Goal: Task Accomplishment & Management: Use online tool/utility

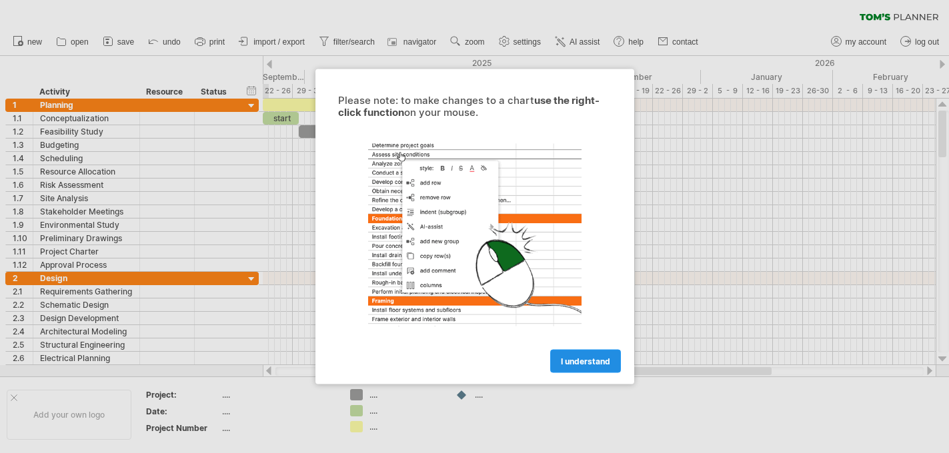
click at [594, 363] on span "I understand" at bounding box center [585, 362] width 49 height 10
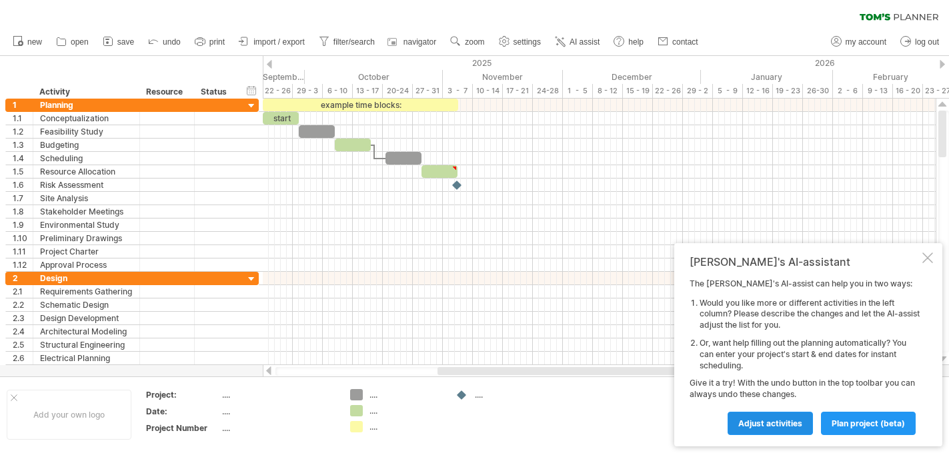
click at [784, 427] on span "Adjust activities" at bounding box center [770, 424] width 64 height 10
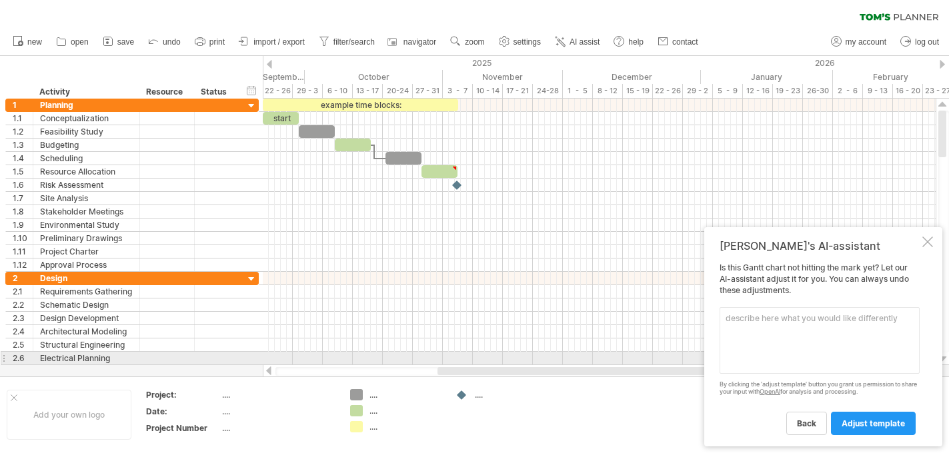
click at [810, 353] on textarea at bounding box center [820, 340] width 200 height 67
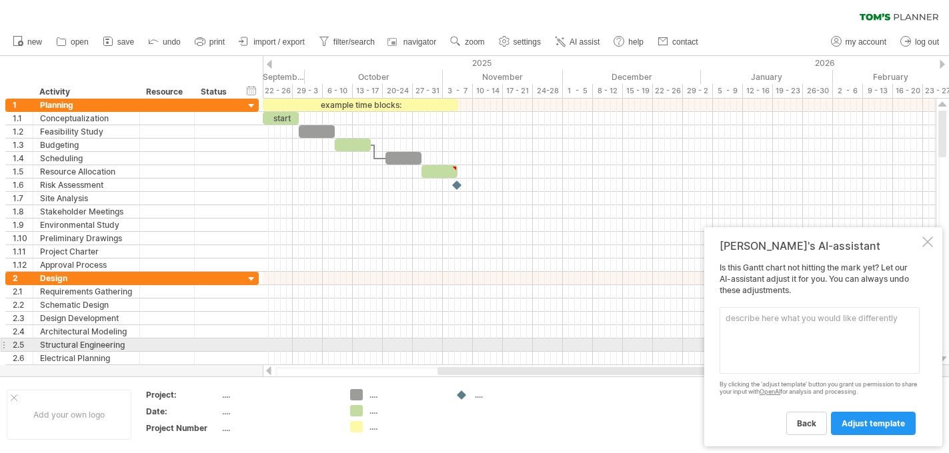
click at [774, 346] on textarea at bounding box center [820, 340] width 200 height 67
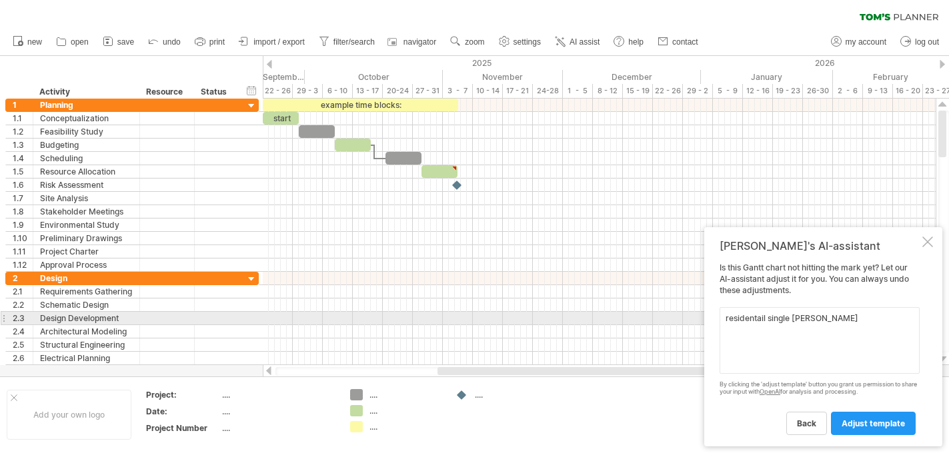
click at [742, 320] on textarea "residentail single [PERSON_NAME]" at bounding box center [820, 340] width 200 height 67
click at [756, 319] on textarea "residentail single [PERSON_NAME]" at bounding box center [820, 340] width 200 height 67
click at [738, 323] on textarea "residentail single [PERSON_NAME]" at bounding box center [820, 340] width 200 height 67
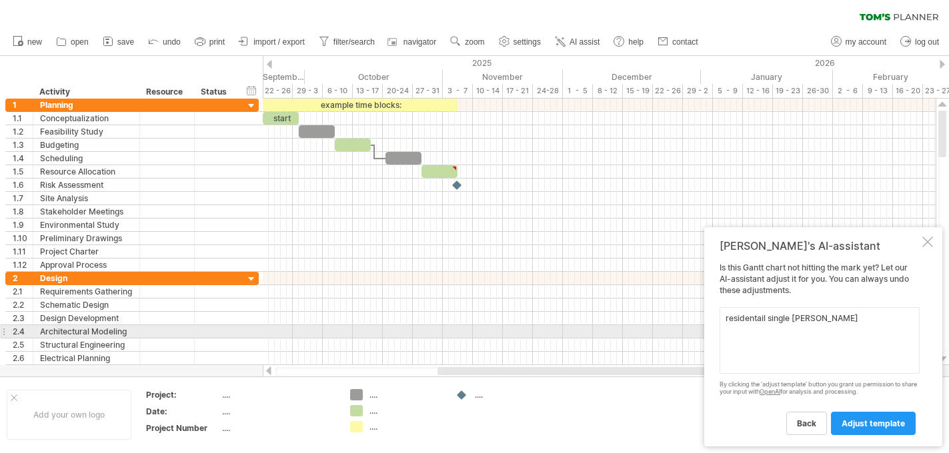
click at [747, 329] on textarea "residentail single [PERSON_NAME]" at bounding box center [820, 340] width 200 height 67
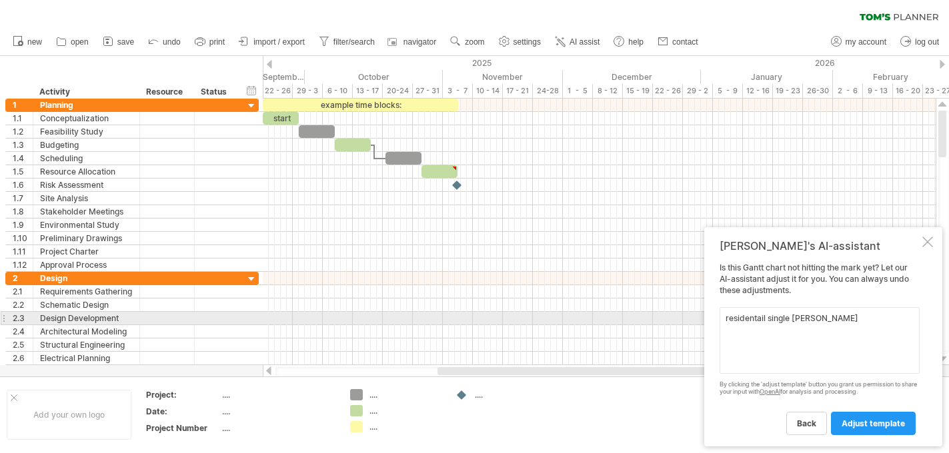
click at [750, 324] on textarea "residentail single [PERSON_NAME]" at bounding box center [820, 340] width 200 height 67
type textarea "r"
click at [790, 319] on textarea "this is a residencail" at bounding box center [820, 340] width 200 height 67
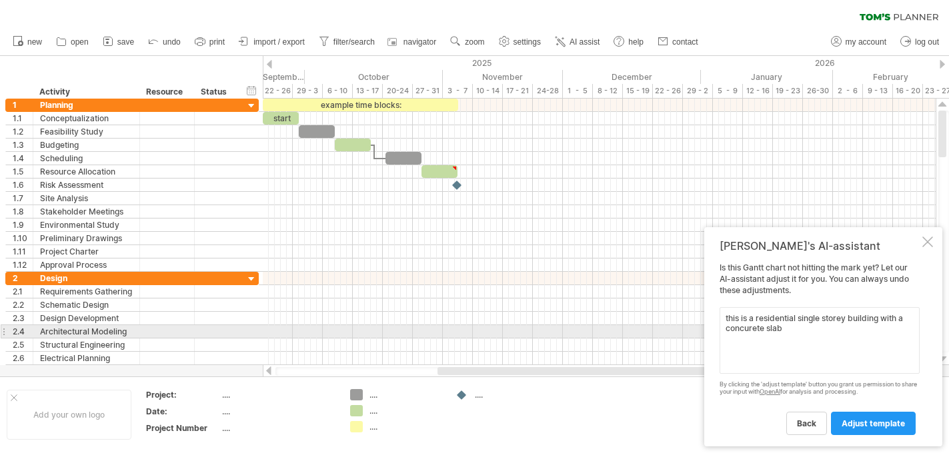
click at [763, 332] on textarea "this is a residential single storey building with a concurete slab" at bounding box center [820, 340] width 200 height 67
click at [787, 325] on textarea "this is a residential single storey building with a concrete slab" at bounding box center [820, 340] width 200 height 67
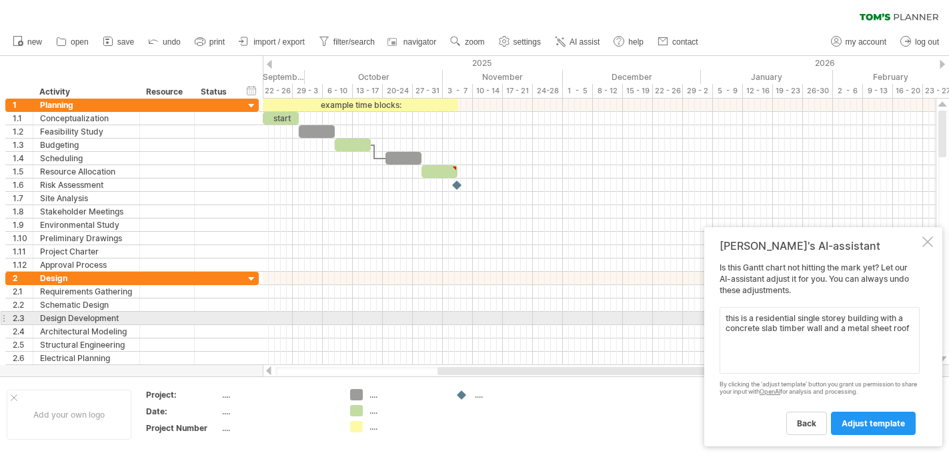
click at [758, 322] on textarea "this is a residential single storey building with a concrete slab timber wall a…" at bounding box center [820, 340] width 200 height 67
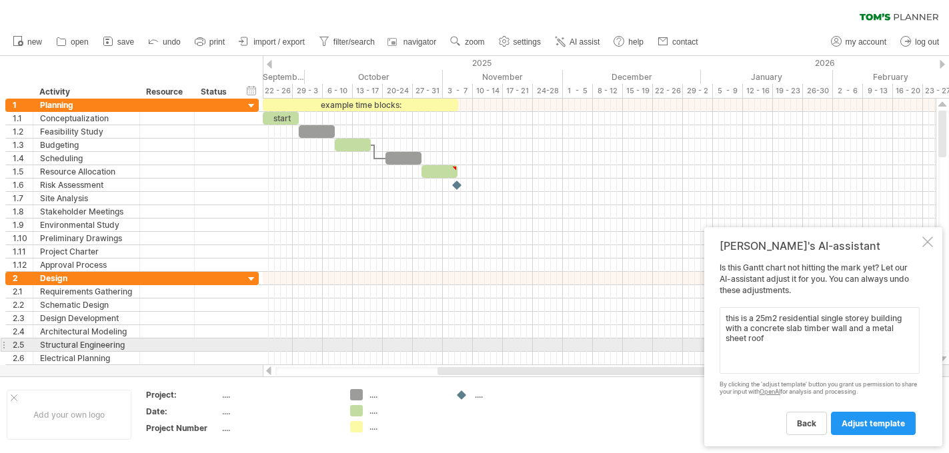
click at [776, 341] on textarea "this is a 25m2 residential single storey building with a concrete slab timber w…" at bounding box center [820, 340] width 200 height 67
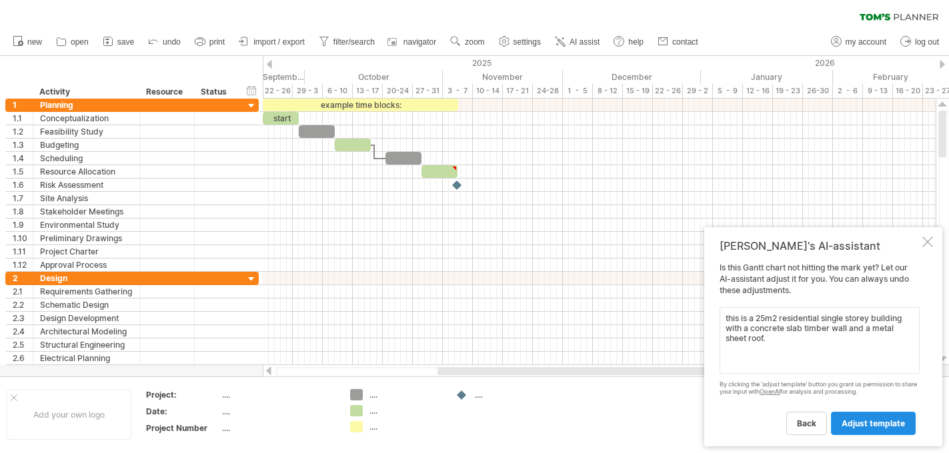
type textarea "this is a 25m2 residential single storey building with a concrete slab timber w…"
click at [877, 424] on span "adjust template" at bounding box center [873, 424] width 63 height 10
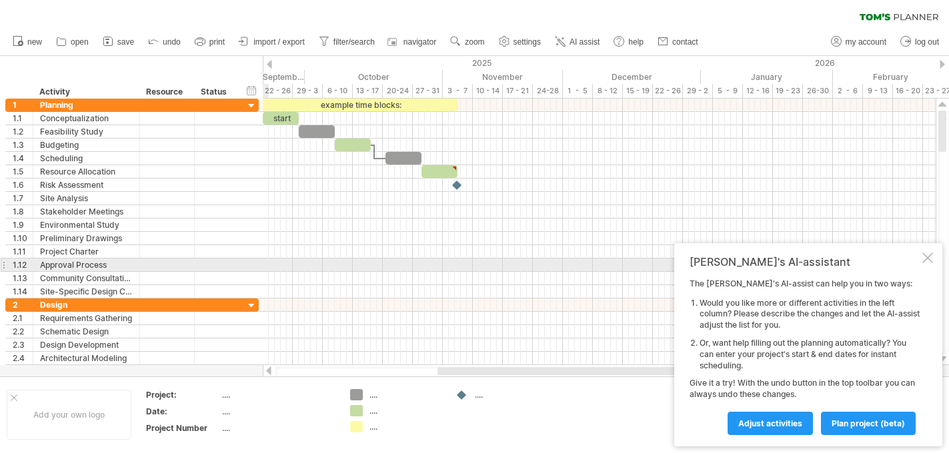
click at [927, 259] on div at bounding box center [927, 258] width 11 height 11
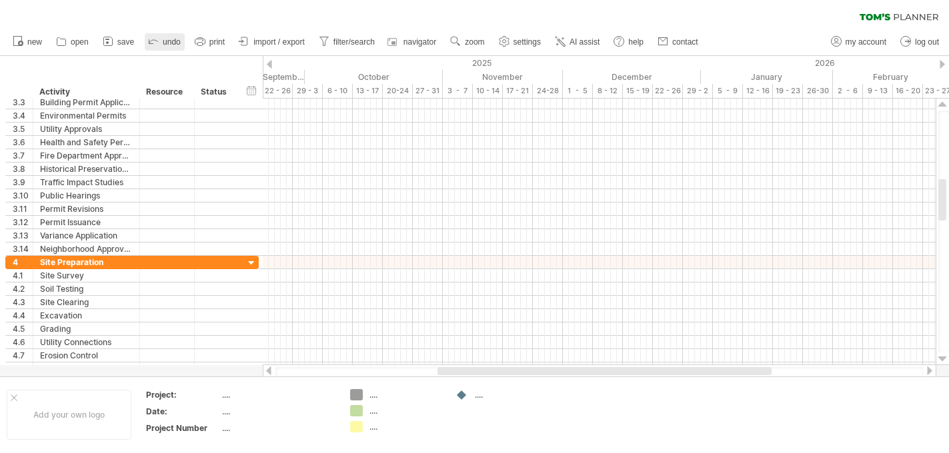
click at [171, 41] on span "undo" at bounding box center [172, 41] width 18 height 9
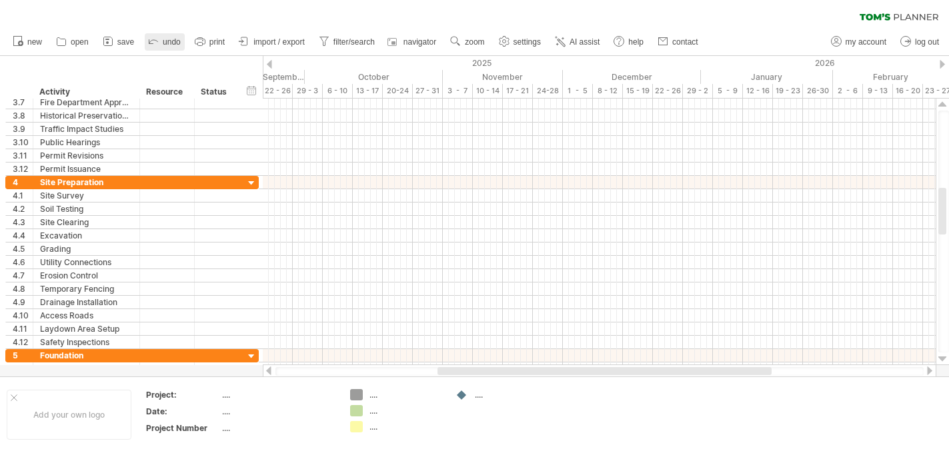
click at [171, 41] on span "undo" at bounding box center [172, 41] width 18 height 9
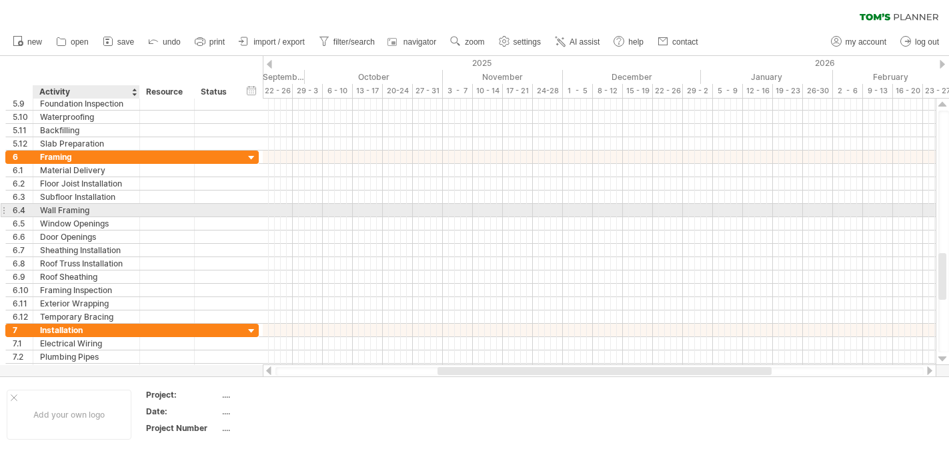
click at [111, 208] on div "Wall Framing" at bounding box center [86, 210] width 93 height 13
click at [107, 208] on input "**********" at bounding box center [86, 210] width 93 height 13
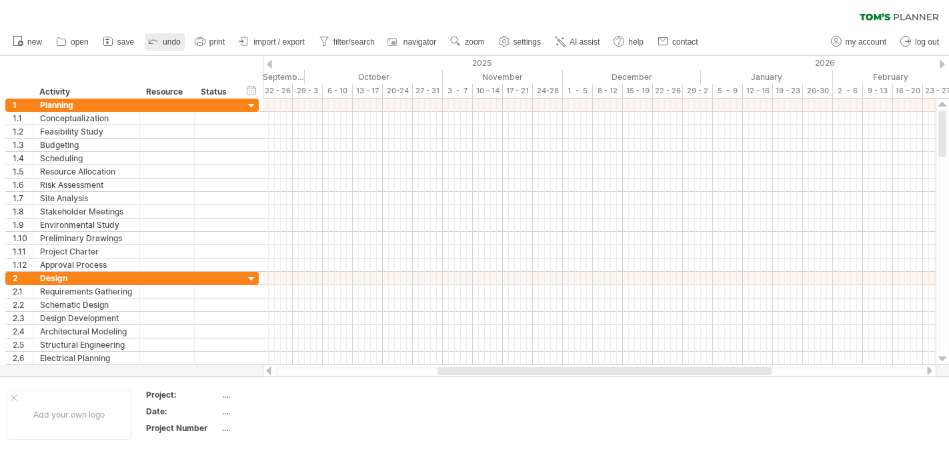
click at [154, 43] on icon at bounding box center [153, 40] width 13 height 13
